Goal: Transaction & Acquisition: Purchase product/service

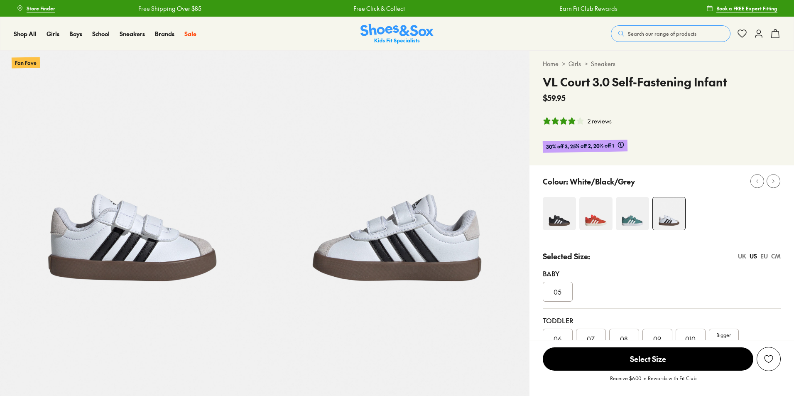
select select "*"
click at [396, 30] on img at bounding box center [396, 34] width 73 height 20
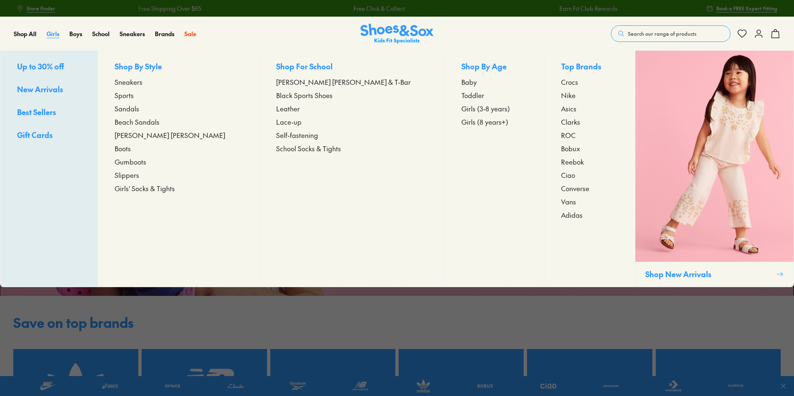
click at [46, 35] on span "Girls" at bounding box center [52, 33] width 13 height 8
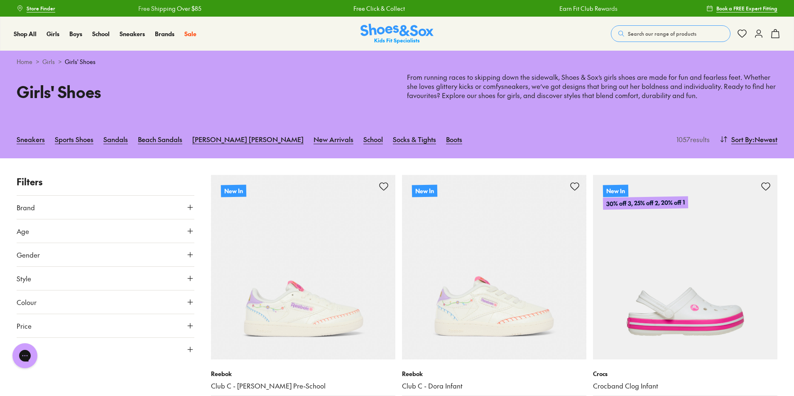
click at [190, 206] on use at bounding box center [190, 207] width 5 height 5
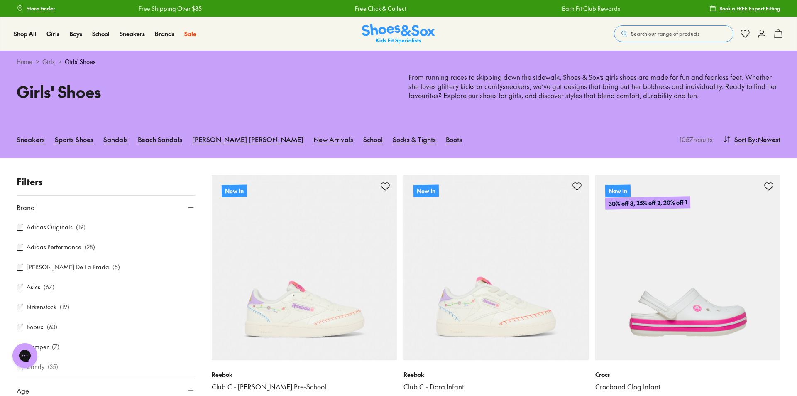
click at [22, 227] on div "Close dialog Join the FREE Fit Club & Get 10% Back Sign up to join our FREE Fit…" at bounding box center [398, 198] width 797 height 396
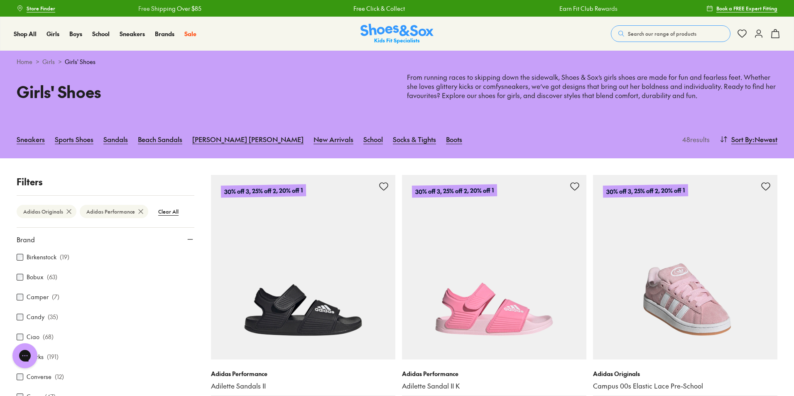
scroll to position [100, 0]
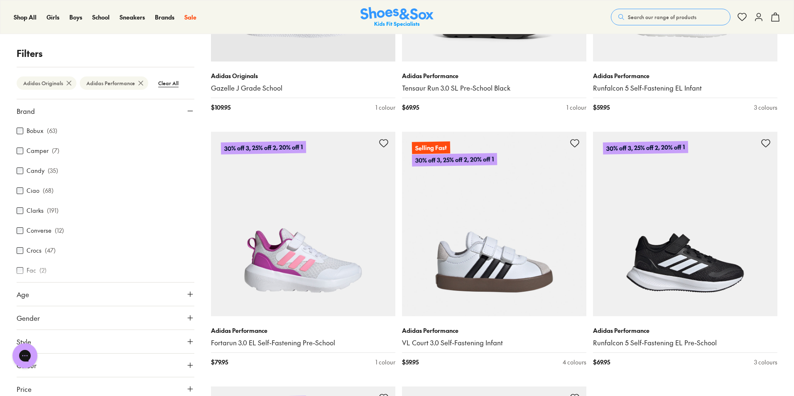
scroll to position [2337, 0]
